Goal: Use online tool/utility: Utilize a website feature to perform a specific function

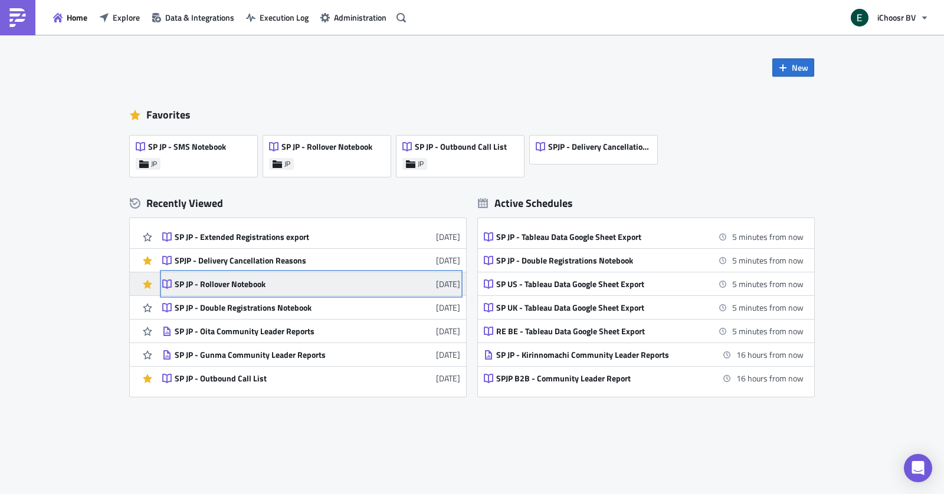
click at [267, 280] on div "SP JP - Rollover Notebook" at bounding box center [278, 284] width 206 height 11
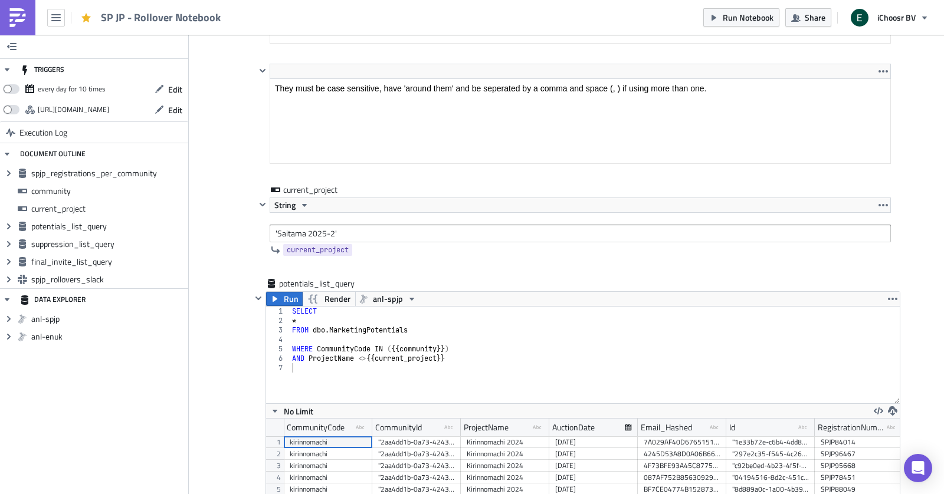
scroll to position [1805, 0]
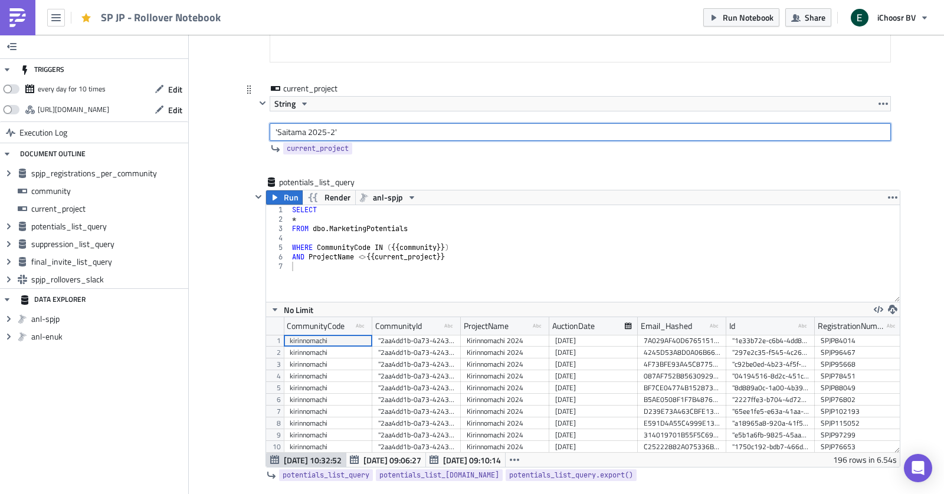
click at [290, 127] on input "'Saitama 2025-2'" at bounding box center [580, 132] width 621 height 18
click at [326, 124] on input "'[GEOGRAPHIC_DATA] 2025-2'" at bounding box center [580, 132] width 621 height 18
type input "'[GEOGRAPHIC_DATA] 2025'"
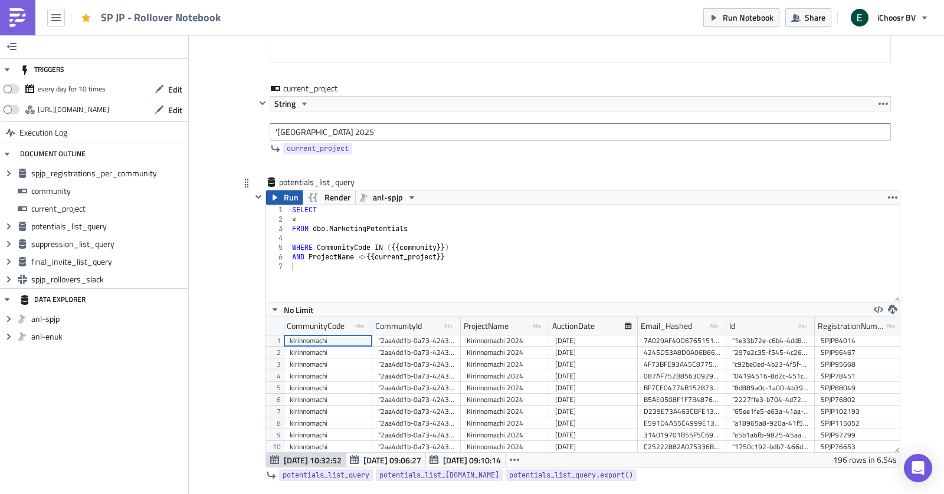
click at [283, 191] on button "Run" at bounding box center [284, 198] width 37 height 14
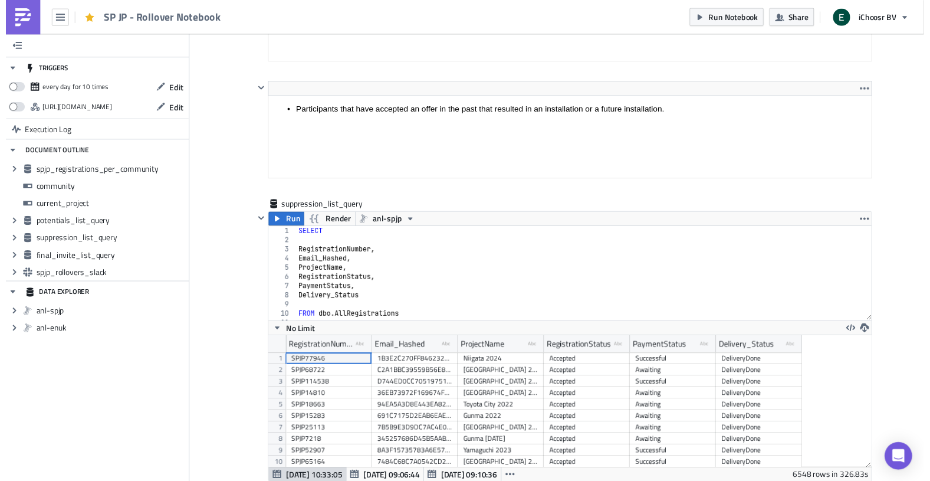
scroll to position [2472, 0]
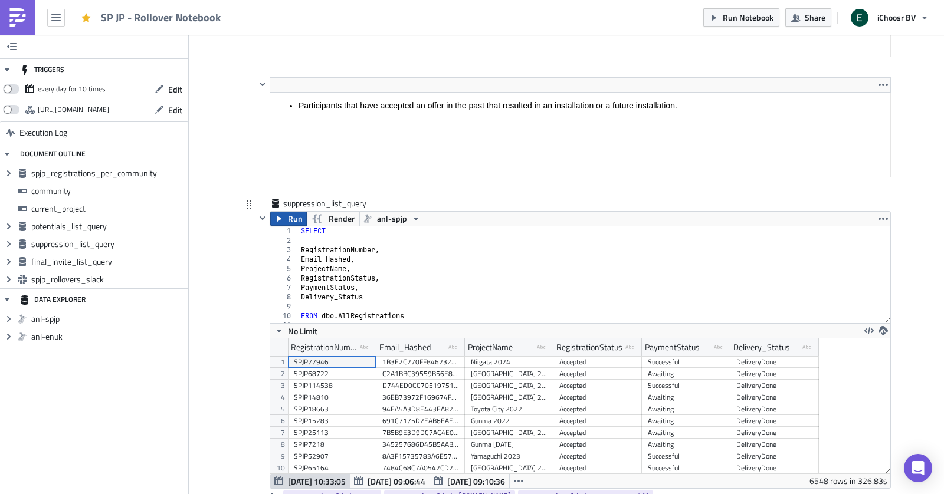
click at [292, 212] on span "Run" at bounding box center [295, 219] width 15 height 14
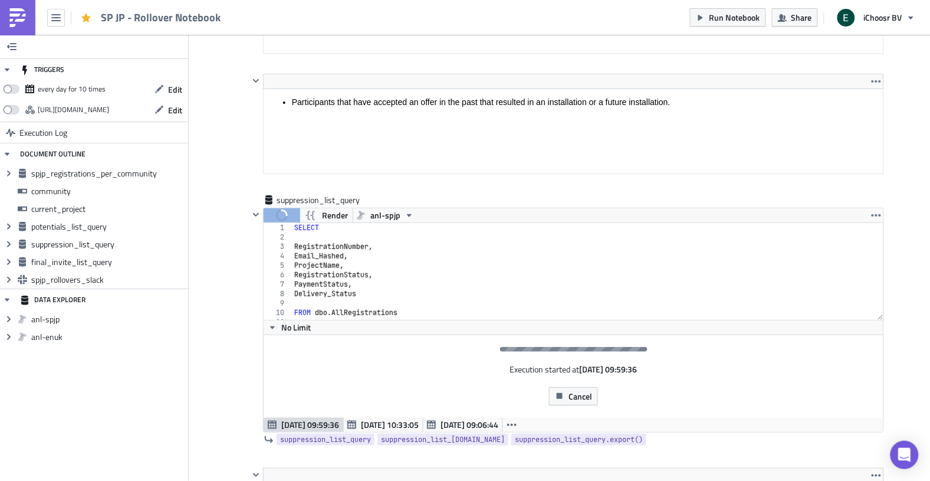
scroll to position [134, 634]
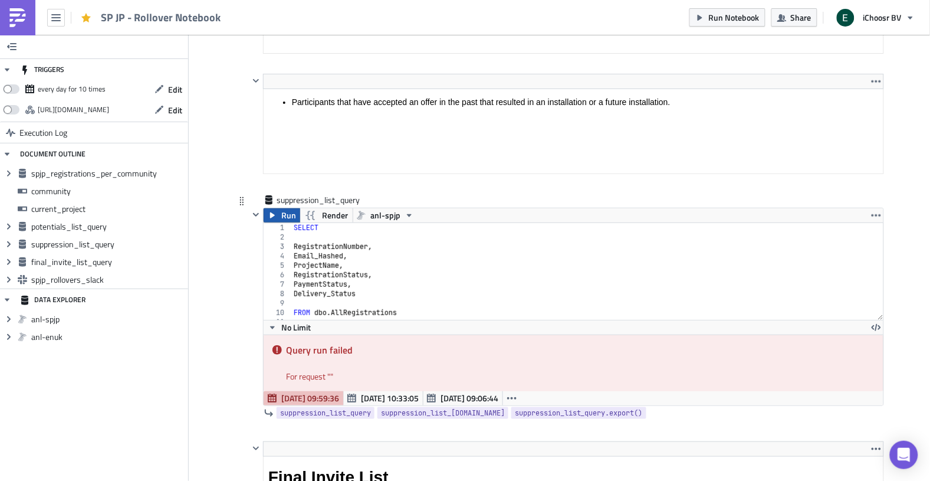
click at [282, 218] on span "Run" at bounding box center [288, 215] width 15 height 14
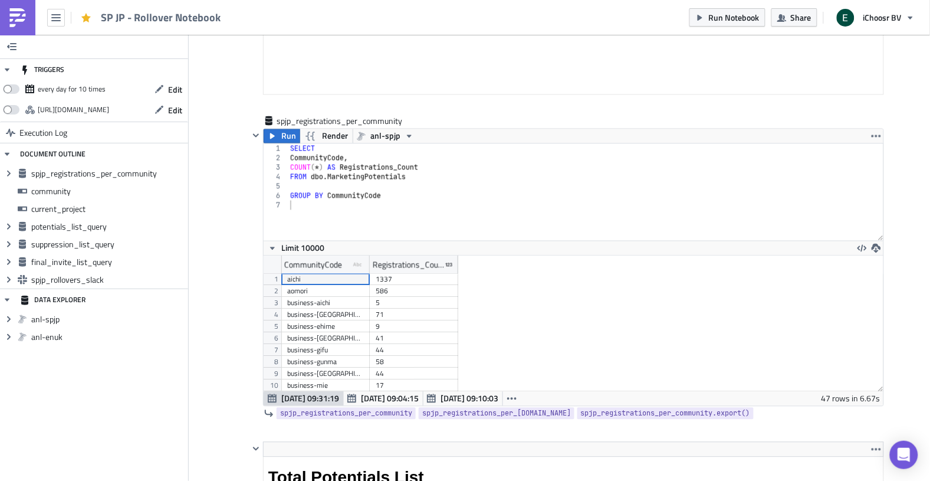
scroll to position [447, 0]
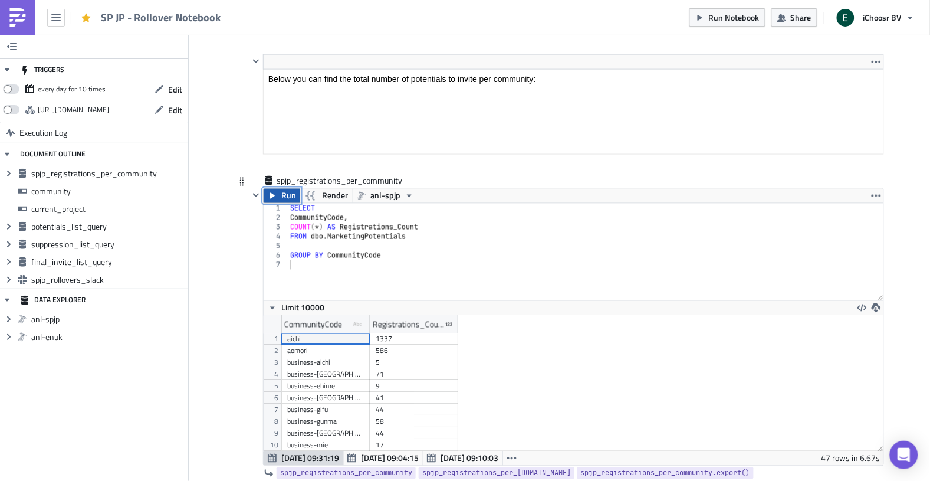
click at [283, 195] on span "Run" at bounding box center [288, 196] width 15 height 14
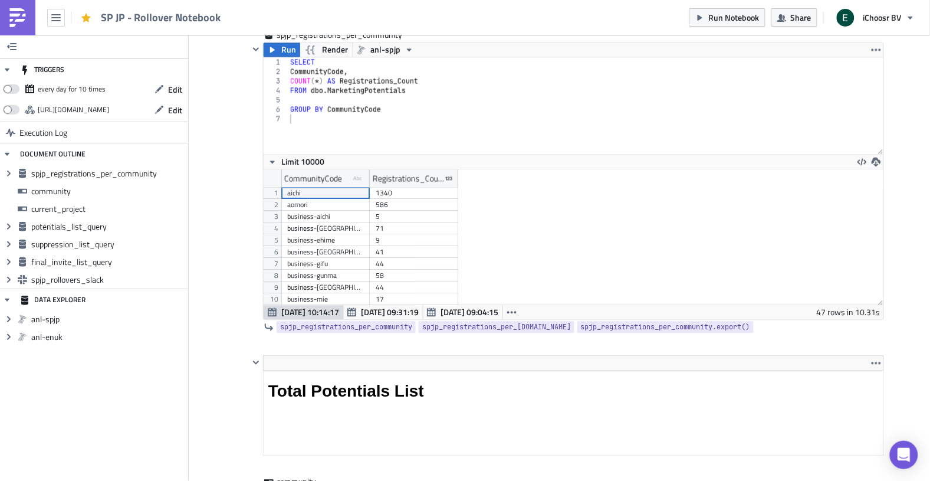
scroll to position [134, 620]
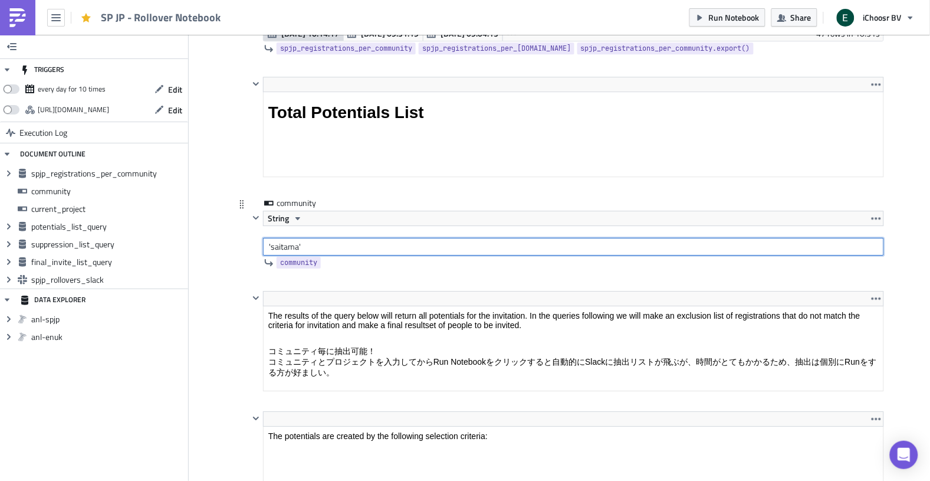
click at [280, 248] on input "'saitama'" at bounding box center [573, 247] width 621 height 18
type input "'osaka'"
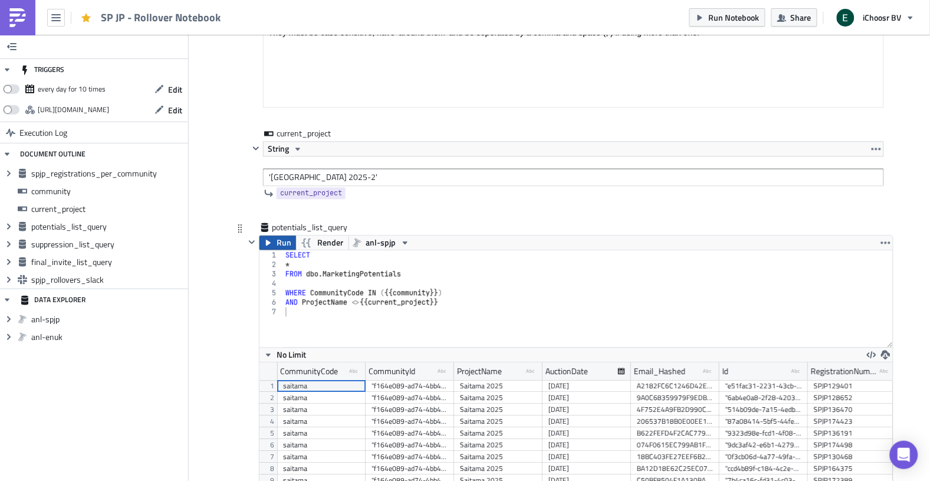
click at [277, 245] on span "Run" at bounding box center [284, 243] width 15 height 14
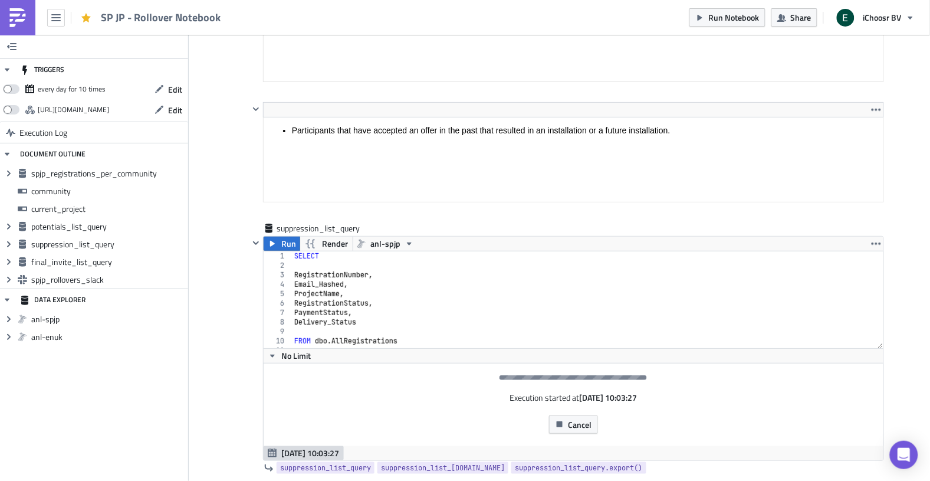
scroll to position [2529, 0]
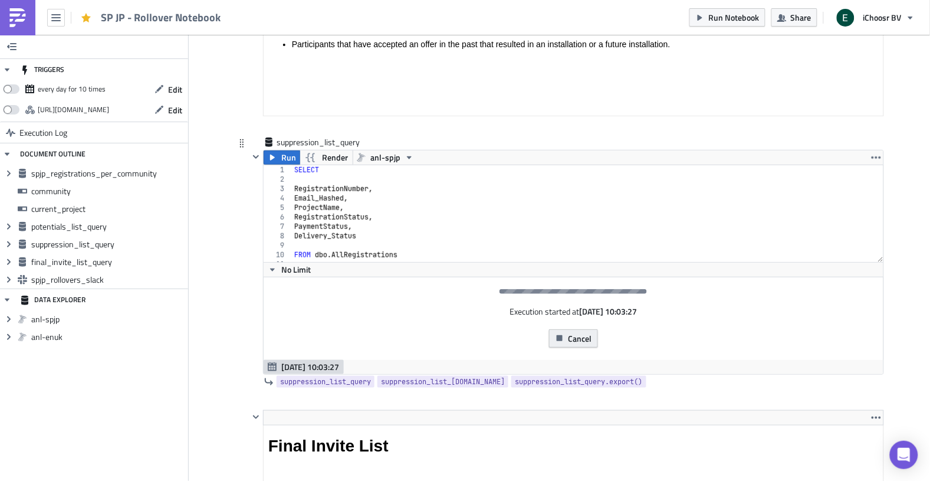
click at [589, 337] on span "Cancel" at bounding box center [581, 338] width 24 height 12
click at [569, 337] on span "Cancel" at bounding box center [581, 338] width 24 height 12
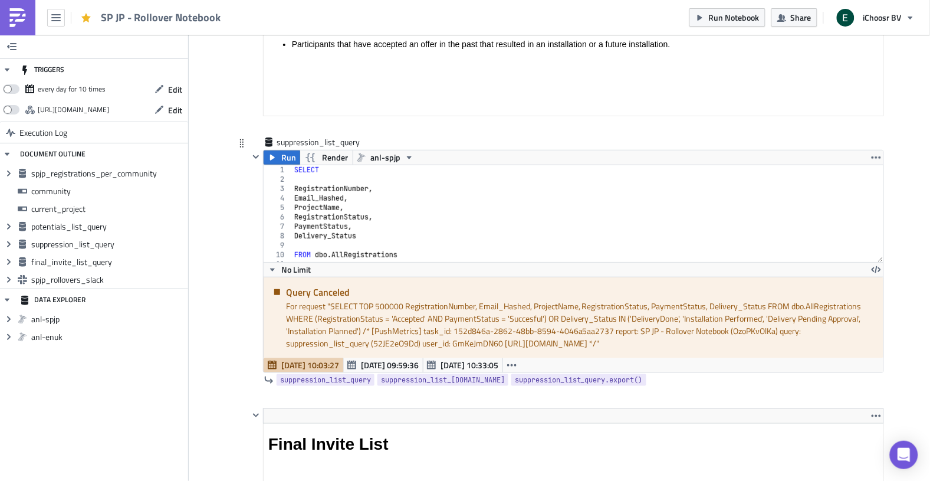
click at [290, 160] on span "Run" at bounding box center [288, 157] width 15 height 14
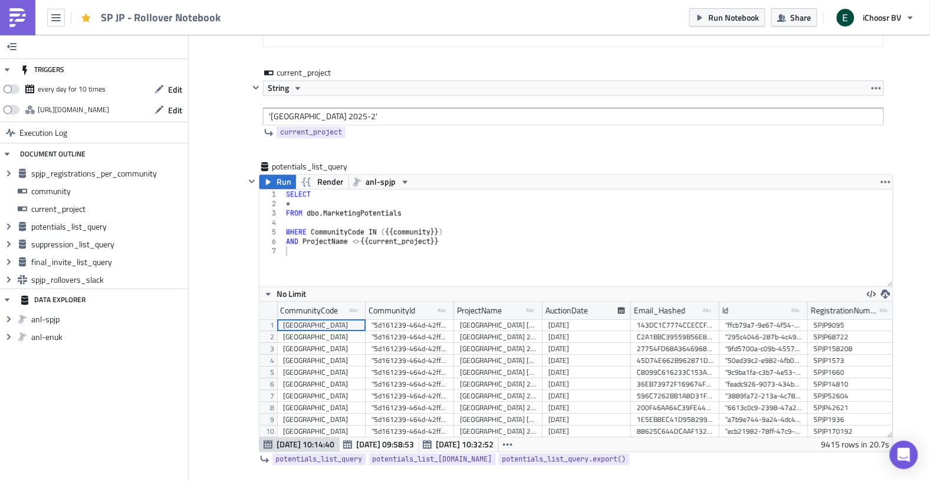
scroll to position [1795, 0]
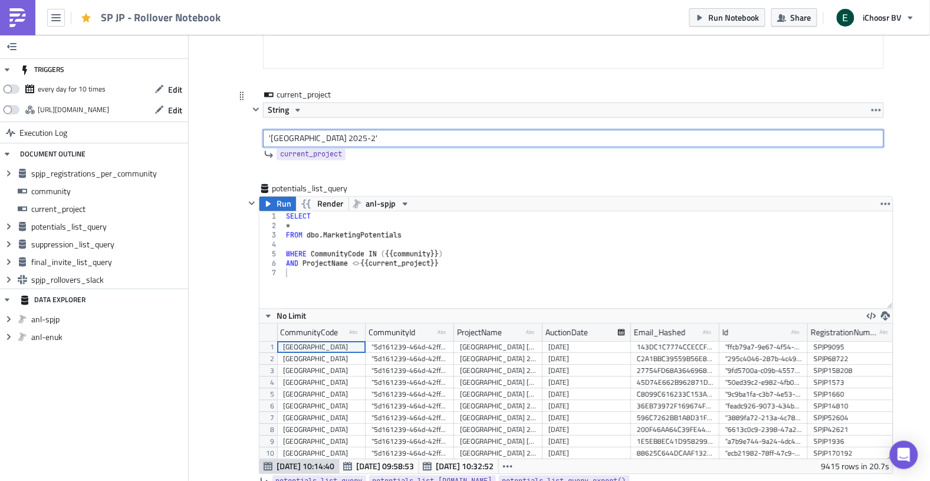
click at [318, 140] on input "'[GEOGRAPHIC_DATA] 2025-2'" at bounding box center [573, 139] width 621 height 18
type input "'[GEOGRAPHIC_DATA] 2025'"
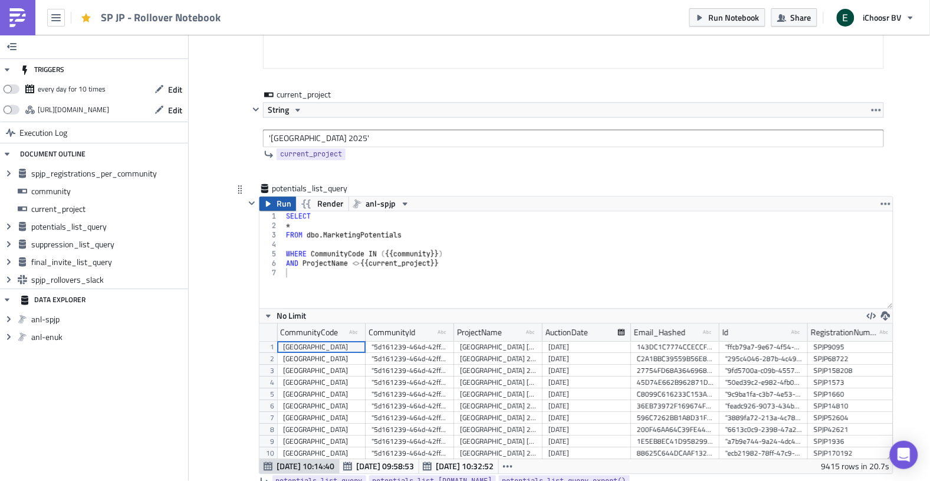
click at [278, 199] on span "Run" at bounding box center [284, 204] width 15 height 14
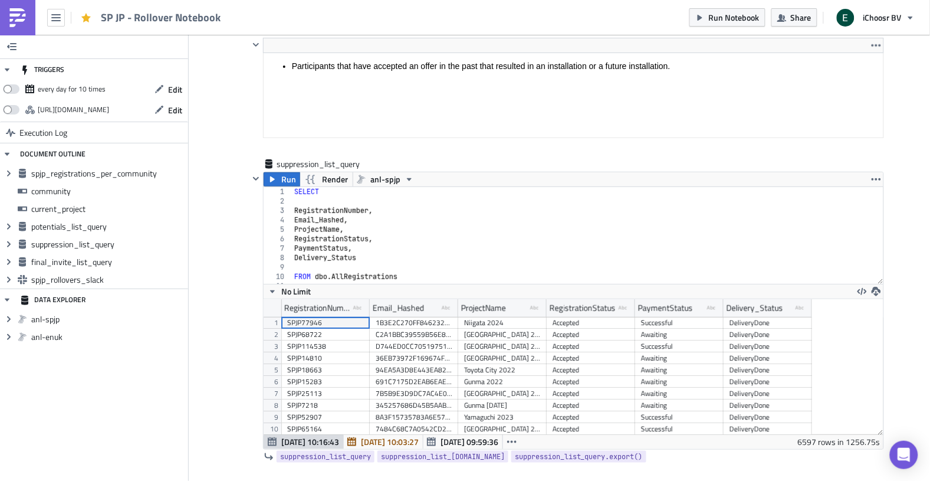
scroll to position [2509, 0]
click at [283, 180] on span "Run" at bounding box center [288, 177] width 15 height 14
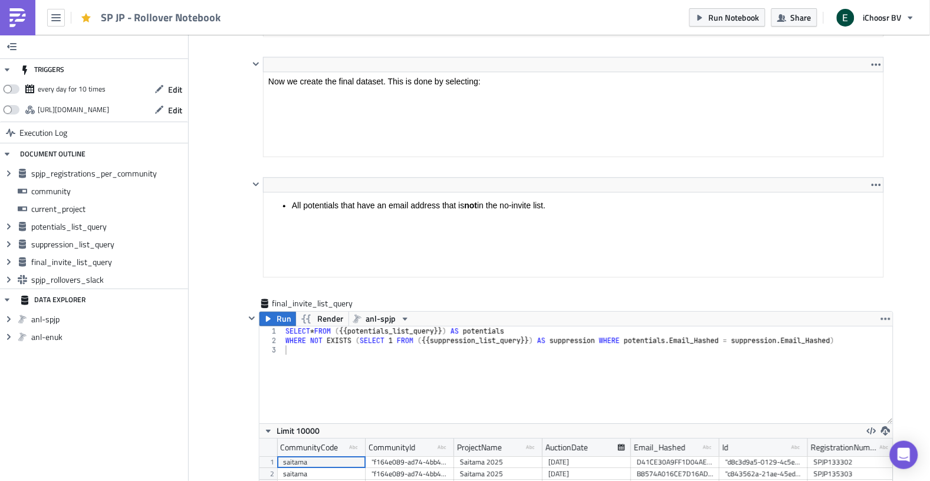
scroll to position [3066, 0]
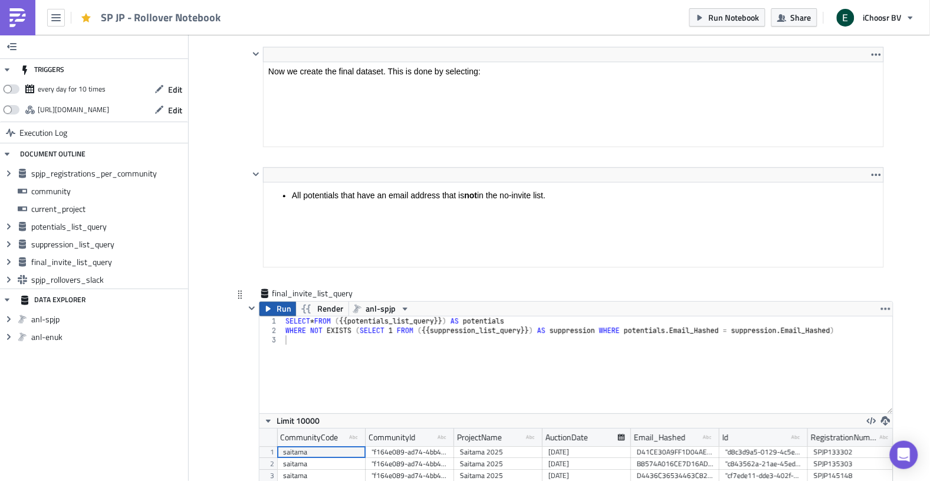
click at [273, 306] on icon "button" at bounding box center [268, 308] width 9 height 9
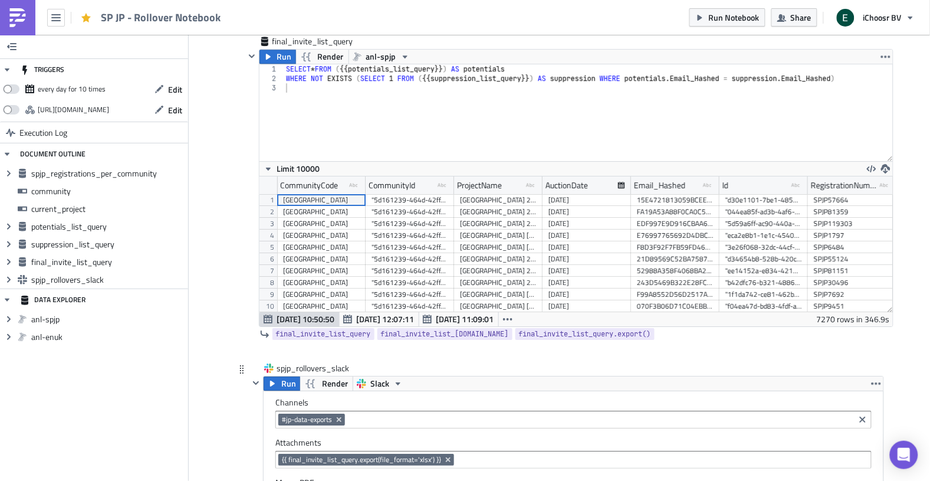
scroll to position [134, 634]
click at [287, 386] on span "Run" at bounding box center [288, 383] width 15 height 14
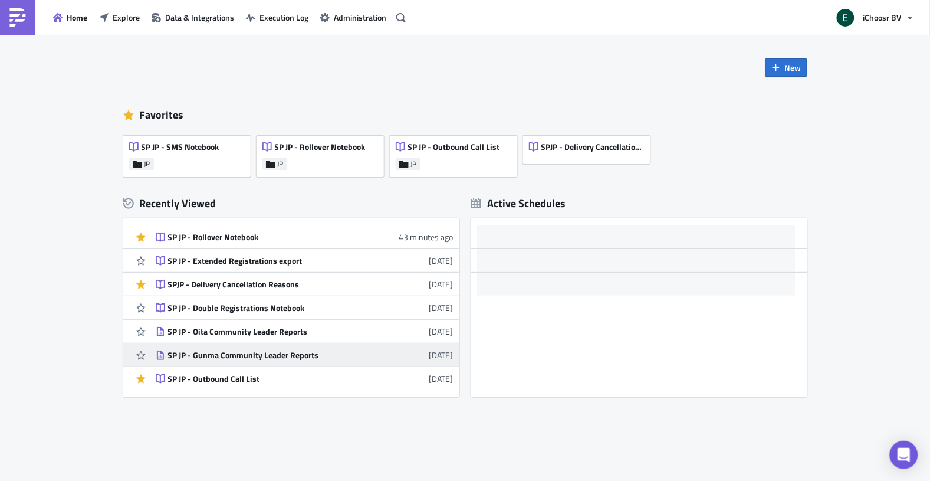
scroll to position [24, 0]
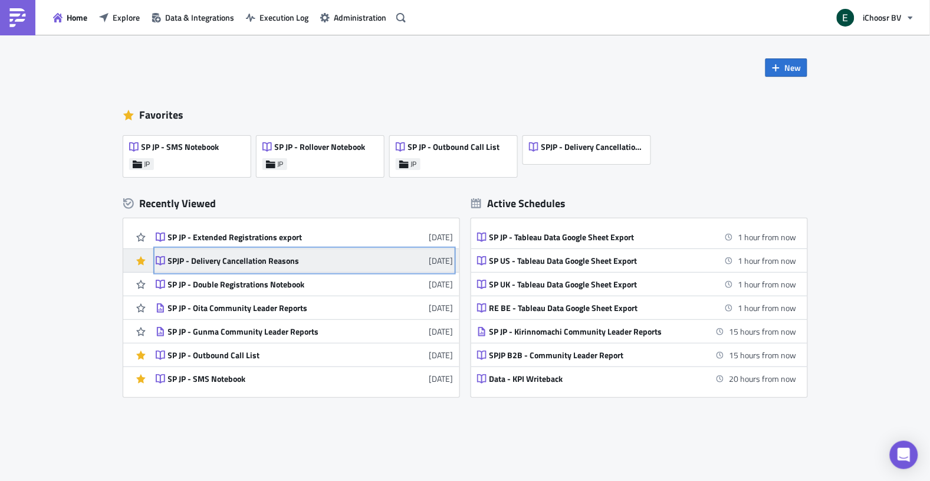
click at [280, 267] on link "SPJP - Delivery Cancellation Reasons 2 weeks ago" at bounding box center [305, 260] width 298 height 23
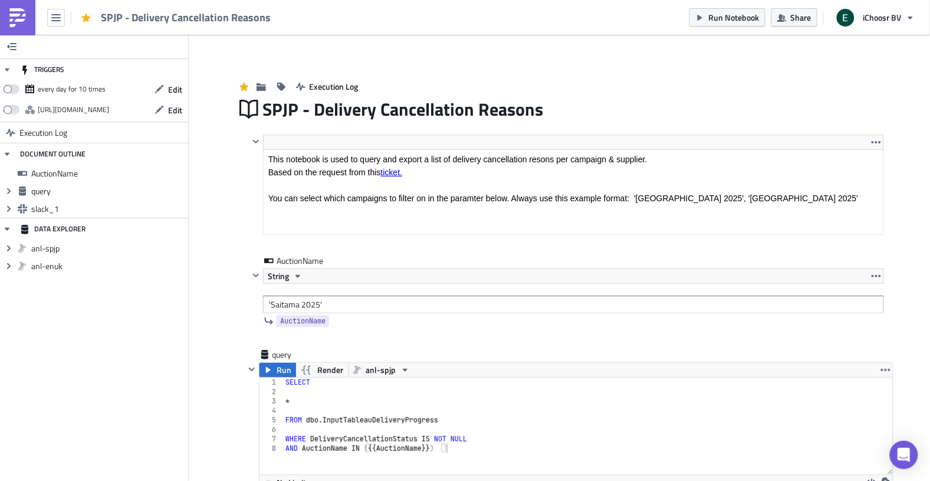
scroll to position [134, 634]
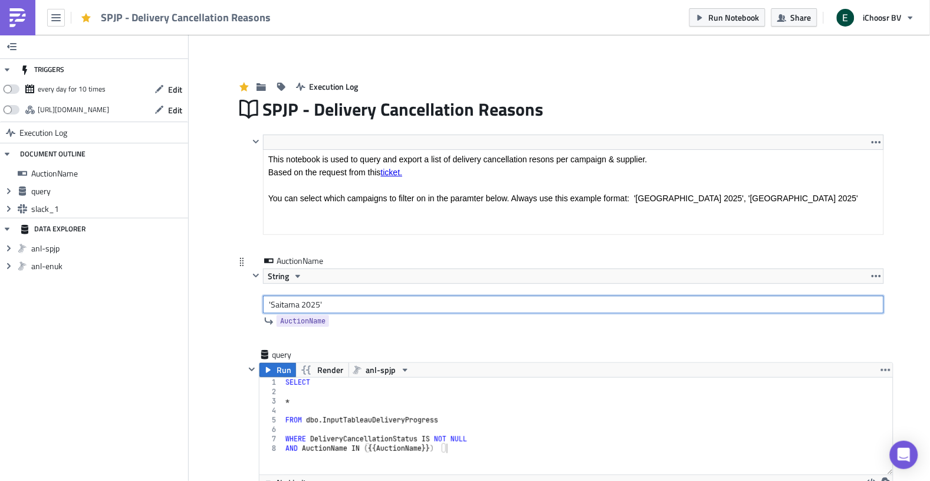
click at [283, 306] on input "'Saitama 2025'" at bounding box center [573, 305] width 621 height 18
click at [311, 303] on input "'[GEOGRAPHIC_DATA] 2025'" at bounding box center [573, 305] width 621 height 18
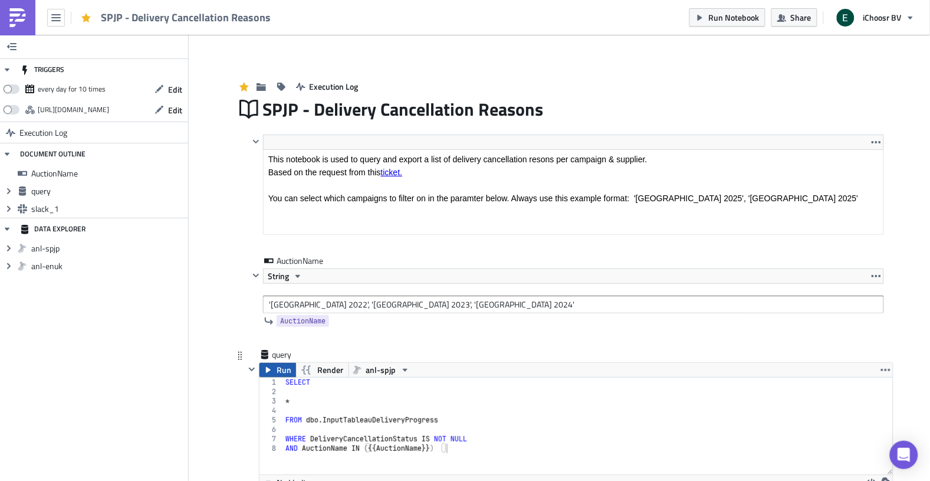
click at [275, 370] on button "Run" at bounding box center [278, 370] width 37 height 14
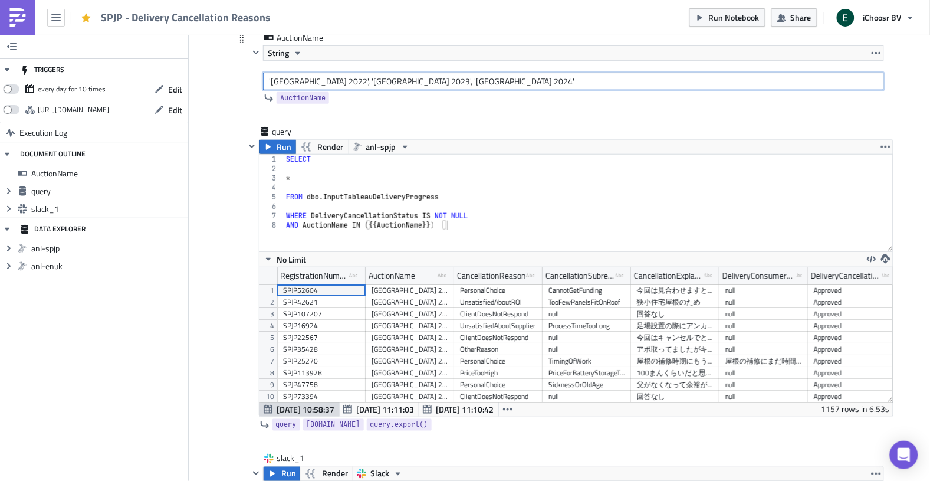
click at [418, 82] on input "'Osaka 2022', 'Osaka 2023', 'Osaka 2024'" at bounding box center [573, 82] width 621 height 18
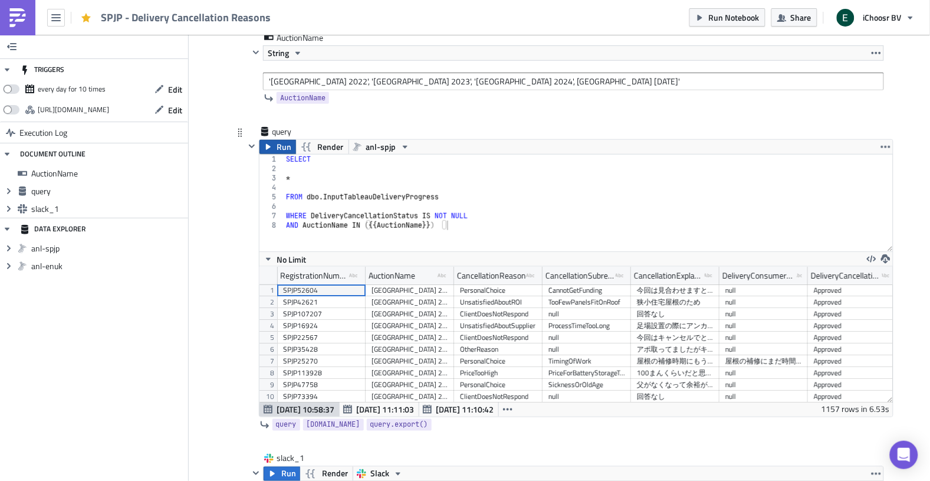
click at [274, 147] on button "Run" at bounding box center [278, 147] width 37 height 14
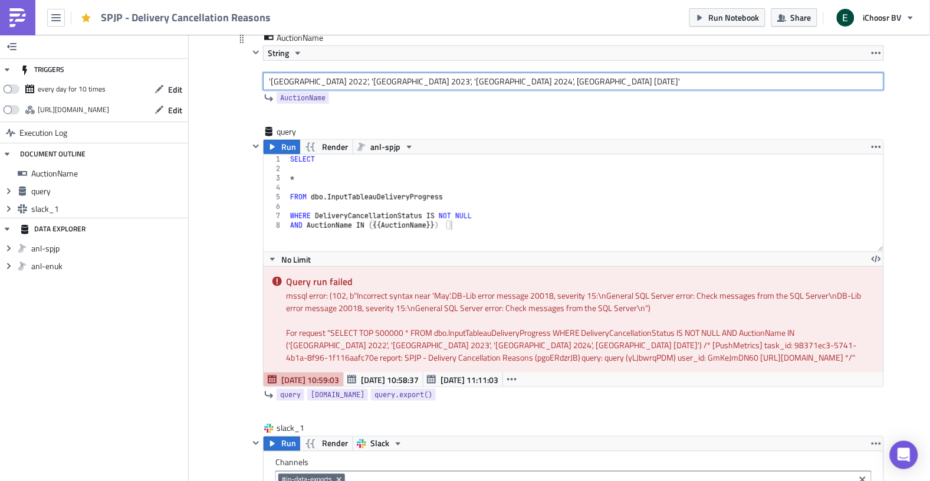
click at [482, 80] on input "'Osaka 2022', 'Osaka 2023', 'Osaka 2024', Osaka May 2021'" at bounding box center [573, 82] width 621 height 18
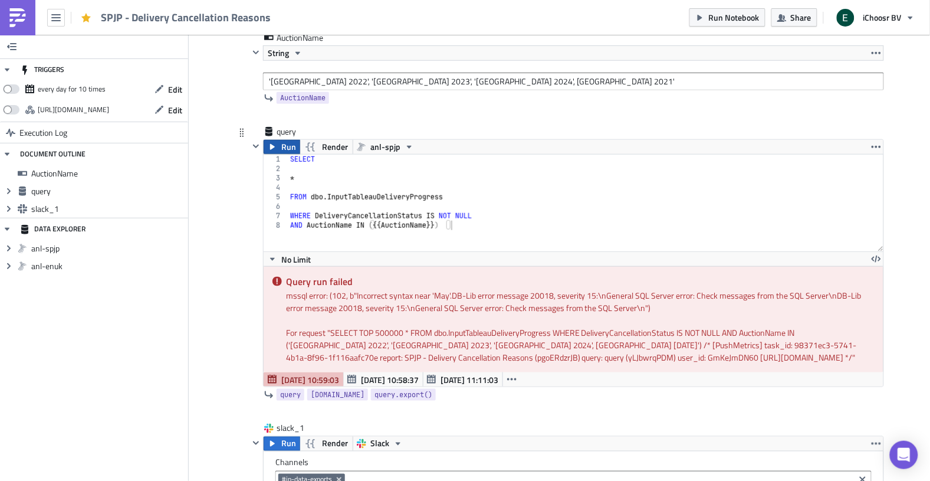
click at [289, 148] on span "Run" at bounding box center [288, 147] width 15 height 14
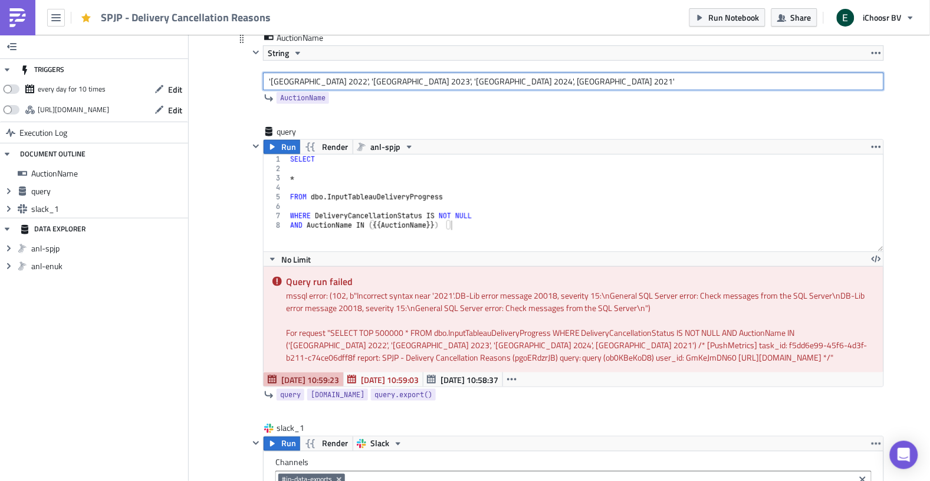
click at [462, 77] on input "'Osaka 2022', 'Osaka 2023', 'Osaka 2024', Osaka 2021'" at bounding box center [573, 82] width 621 height 18
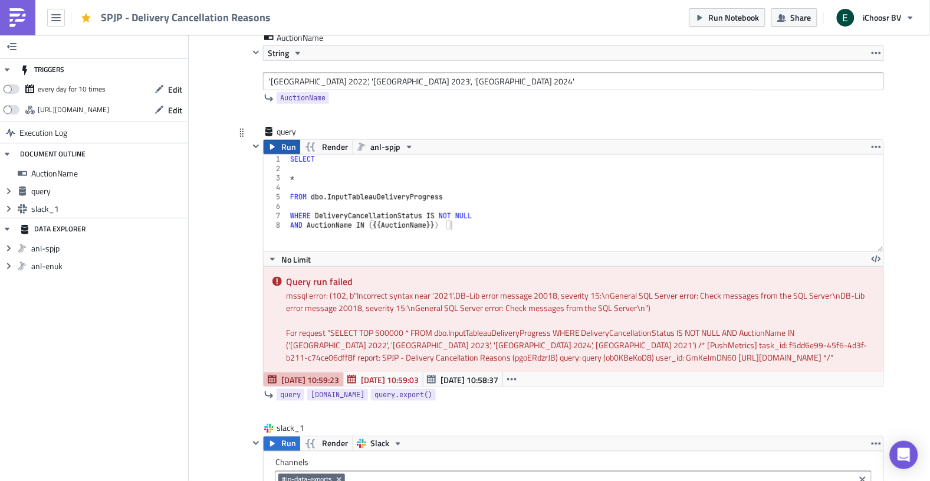
click at [283, 150] on span "Run" at bounding box center [288, 147] width 15 height 14
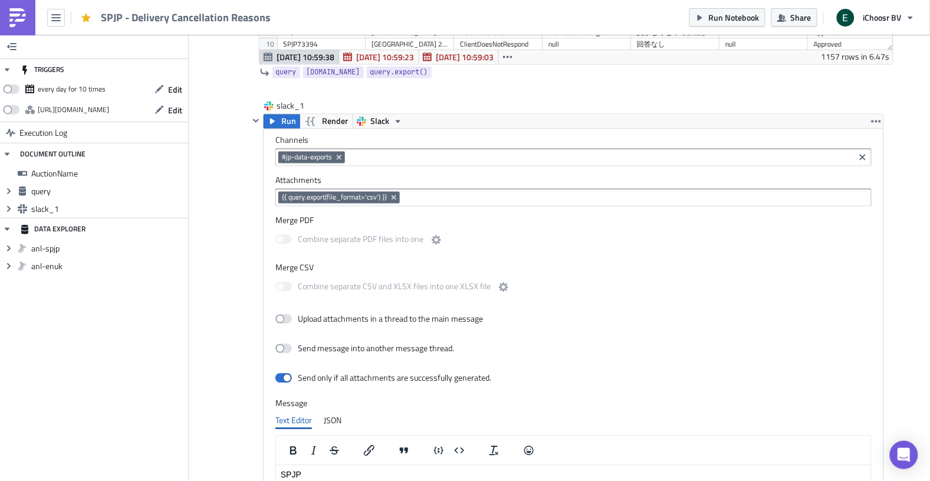
scroll to position [559, 0]
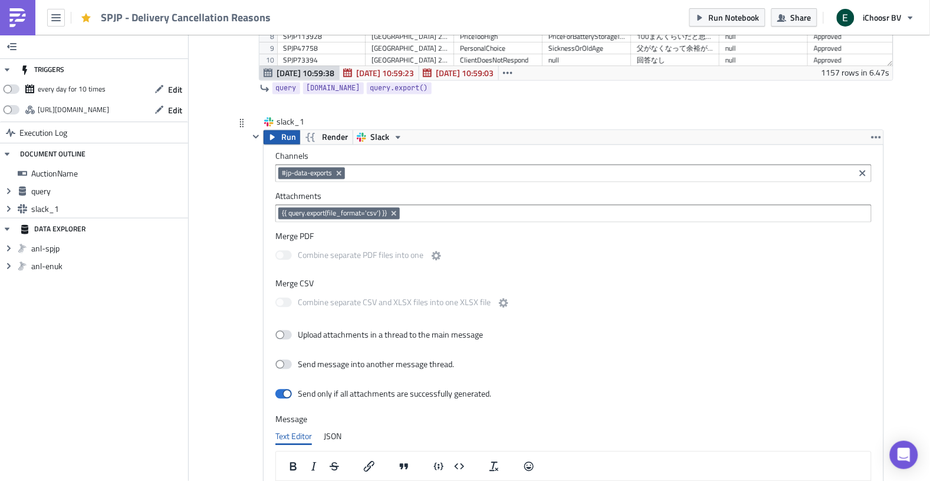
click at [286, 137] on span "Run" at bounding box center [288, 137] width 15 height 14
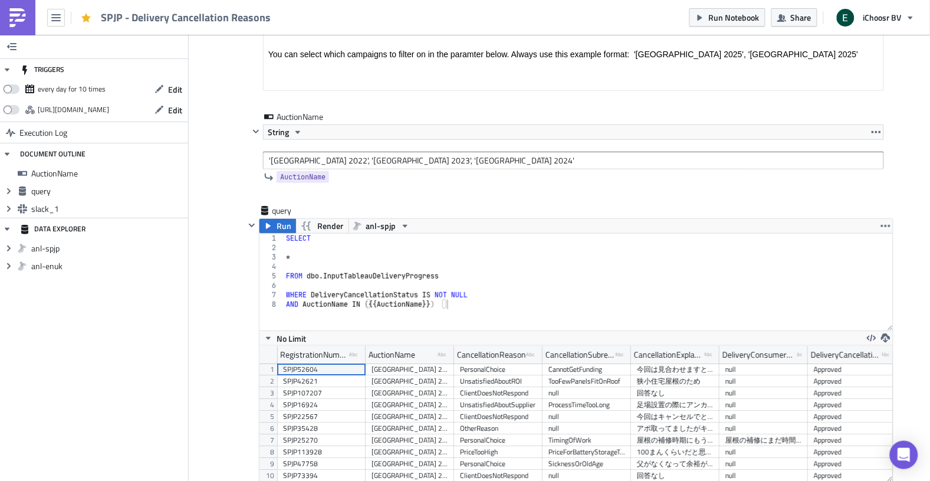
scroll to position [152, 0]
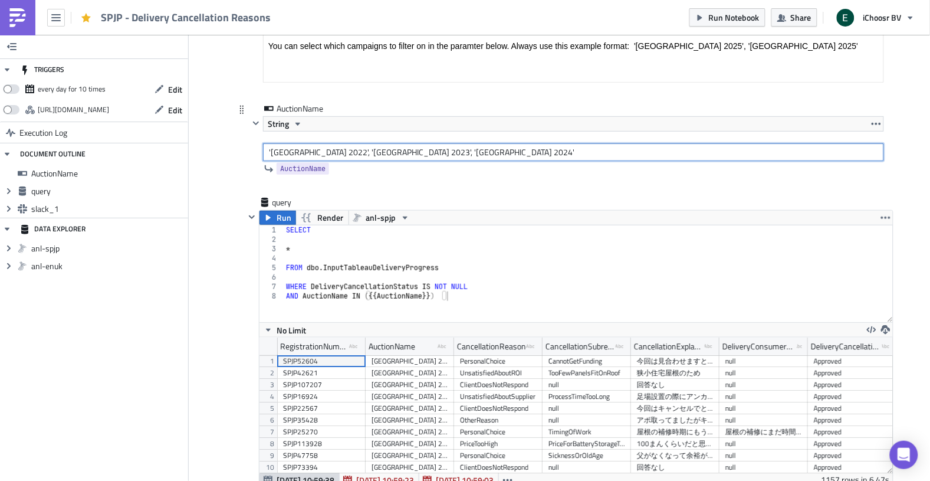
click at [309, 153] on input "'Osaka 2022', 'Osaka 2023', 'Osaka 2024'" at bounding box center [573, 152] width 621 height 18
click at [423, 154] on input "'Osaka 2022', 'Osaka 2023', 'Osaka 2024'" at bounding box center [573, 152] width 621 height 18
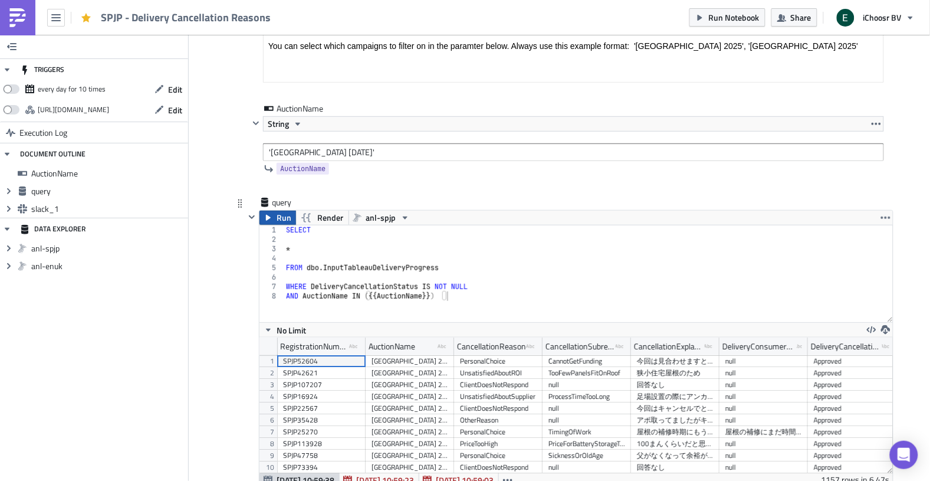
click at [277, 215] on span "Run" at bounding box center [284, 218] width 15 height 14
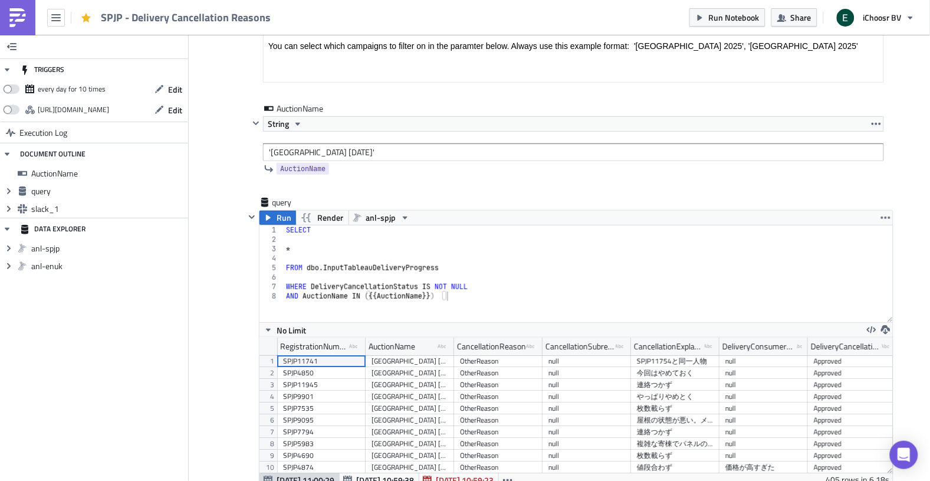
scroll to position [134, 634]
click at [355, 151] on input "'Osaka May 2021'" at bounding box center [573, 152] width 621 height 18
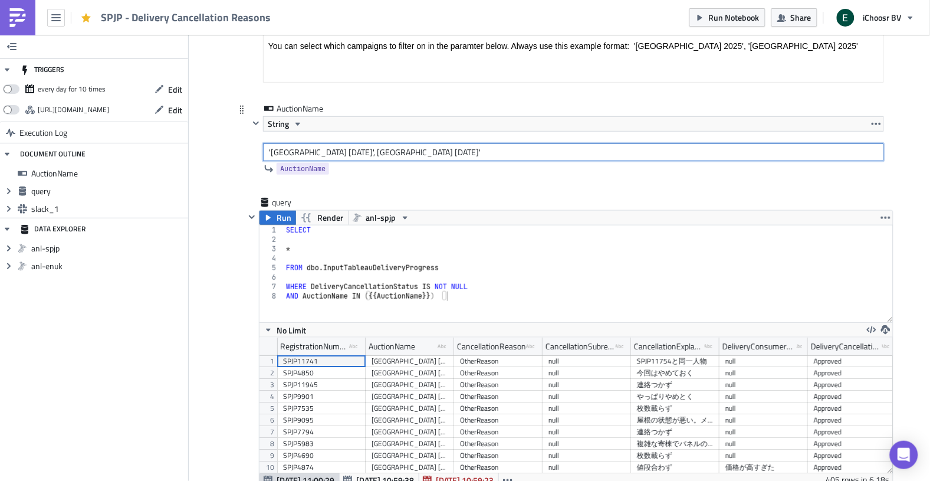
click at [334, 152] on input "'Osaka May 2021', Osaka June 2020'" at bounding box center [573, 152] width 621 height 18
type input "'Osaka May 2021', 'Osaka June 2020'"
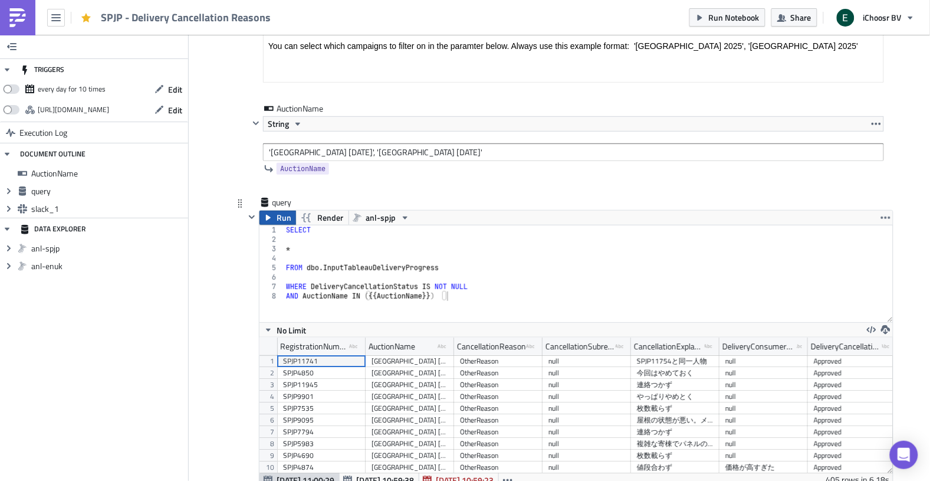
click at [269, 217] on icon "button" at bounding box center [268, 218] width 5 height 6
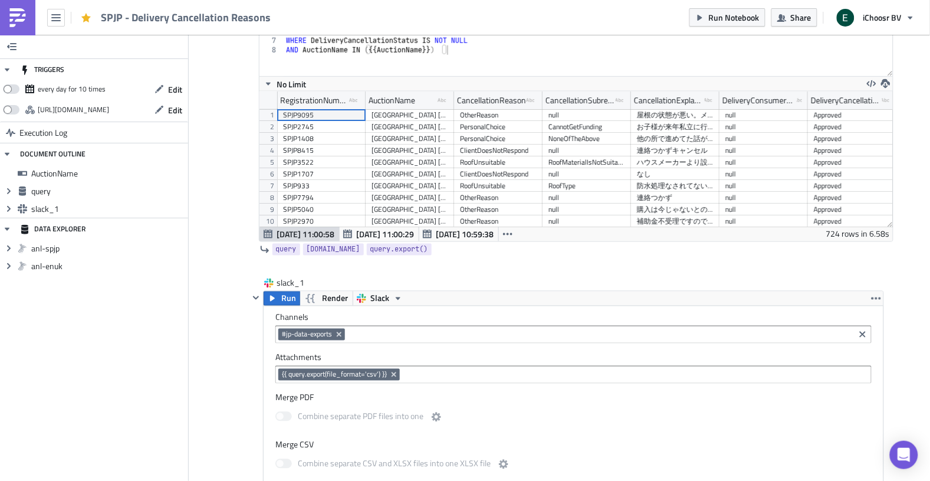
scroll to position [402, 0]
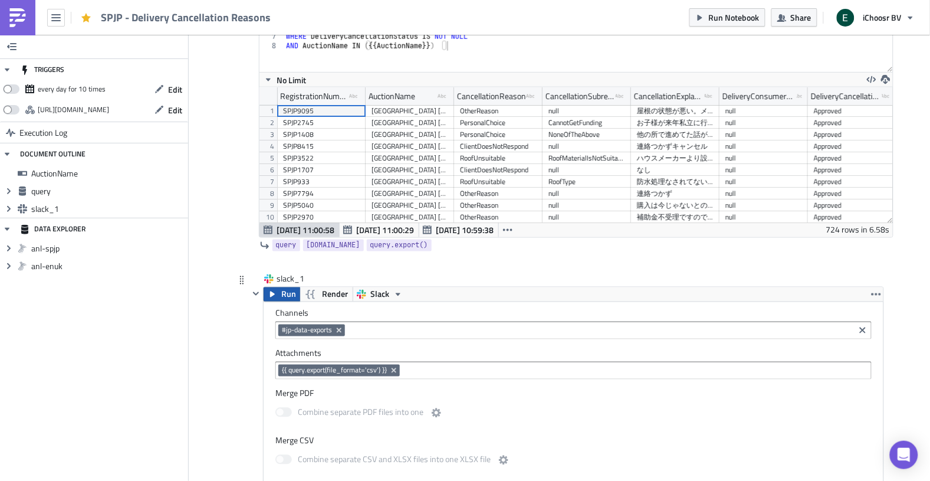
click at [274, 294] on icon "button" at bounding box center [272, 294] width 5 height 6
